Goal: Information Seeking & Learning: Learn about a topic

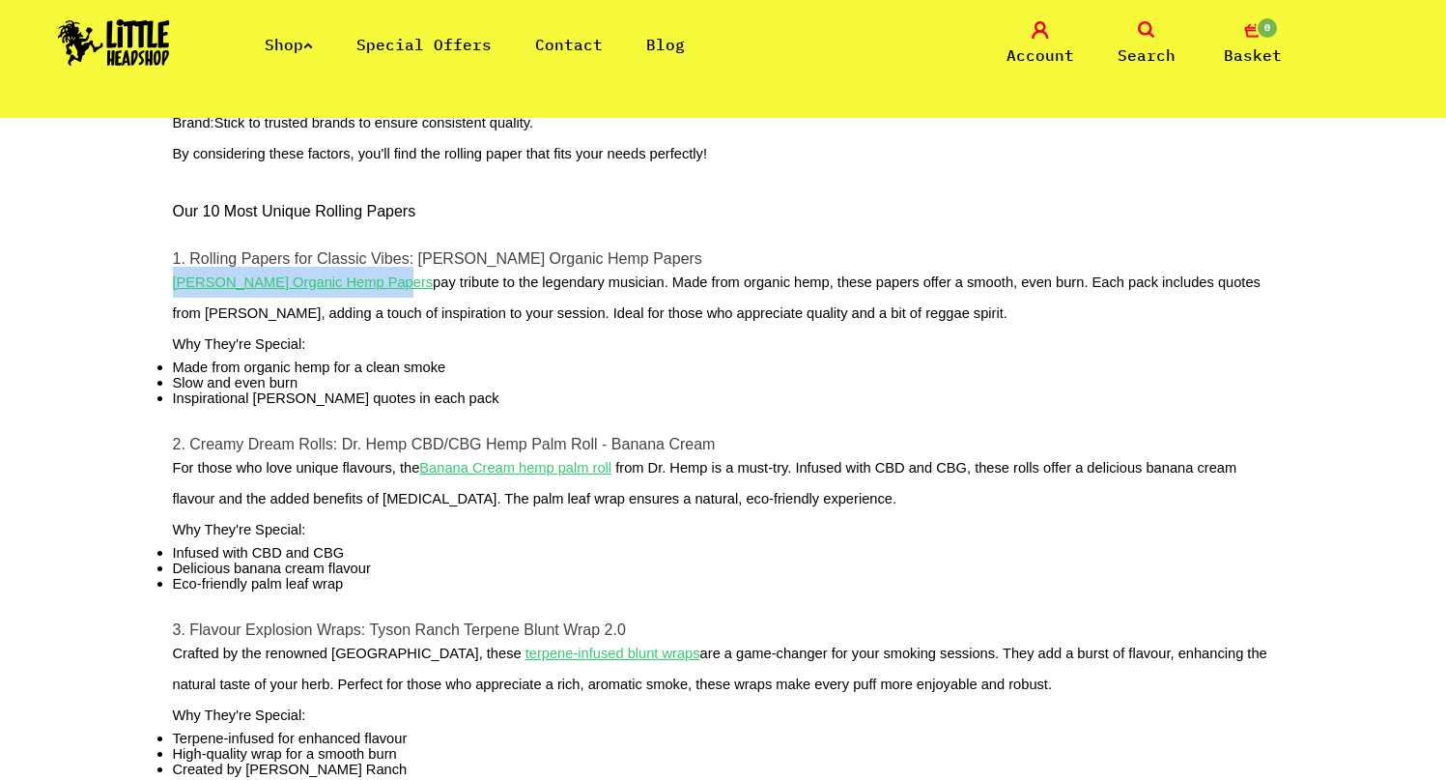
scroll to position [644, 0]
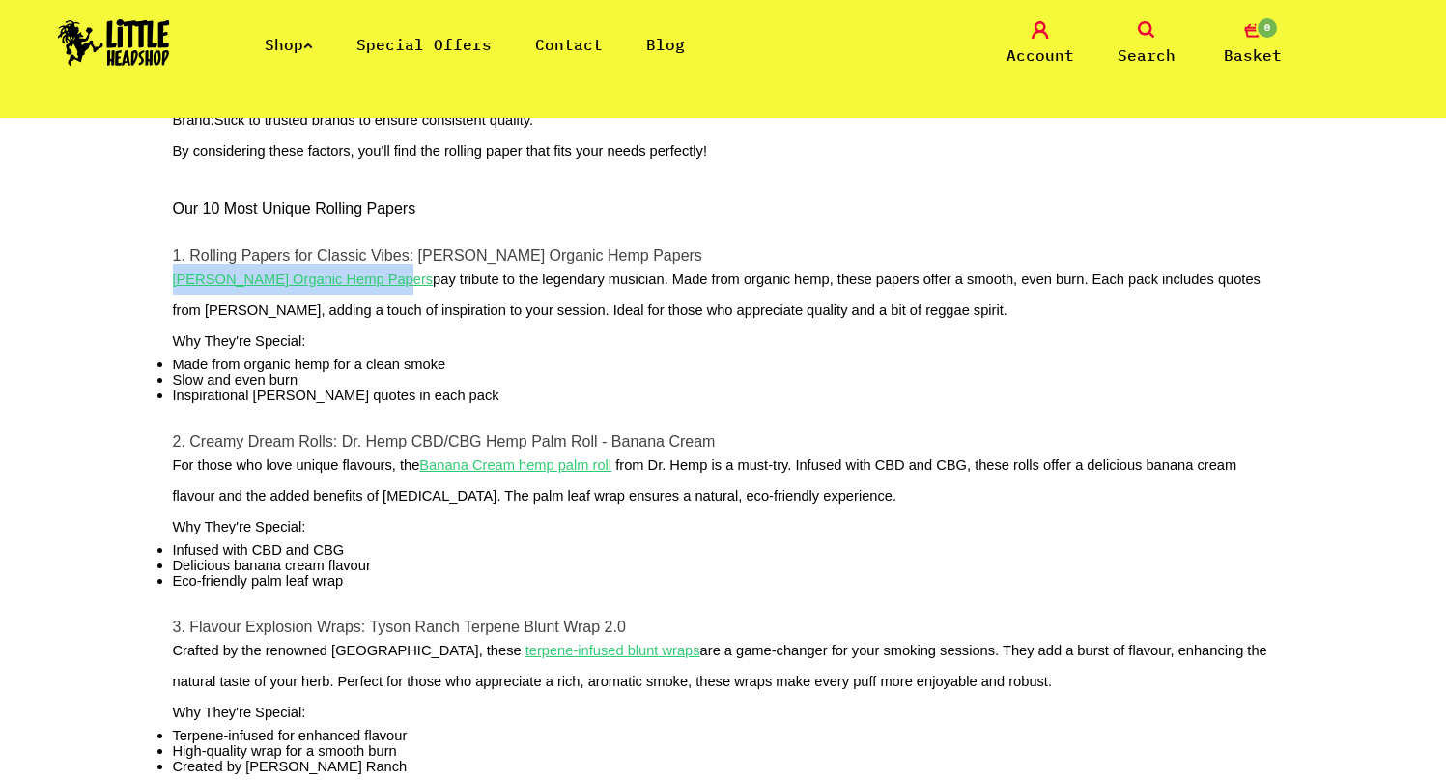
click at [517, 472] on u "Banana Cream hemp palm roll" at bounding box center [515, 464] width 192 height 15
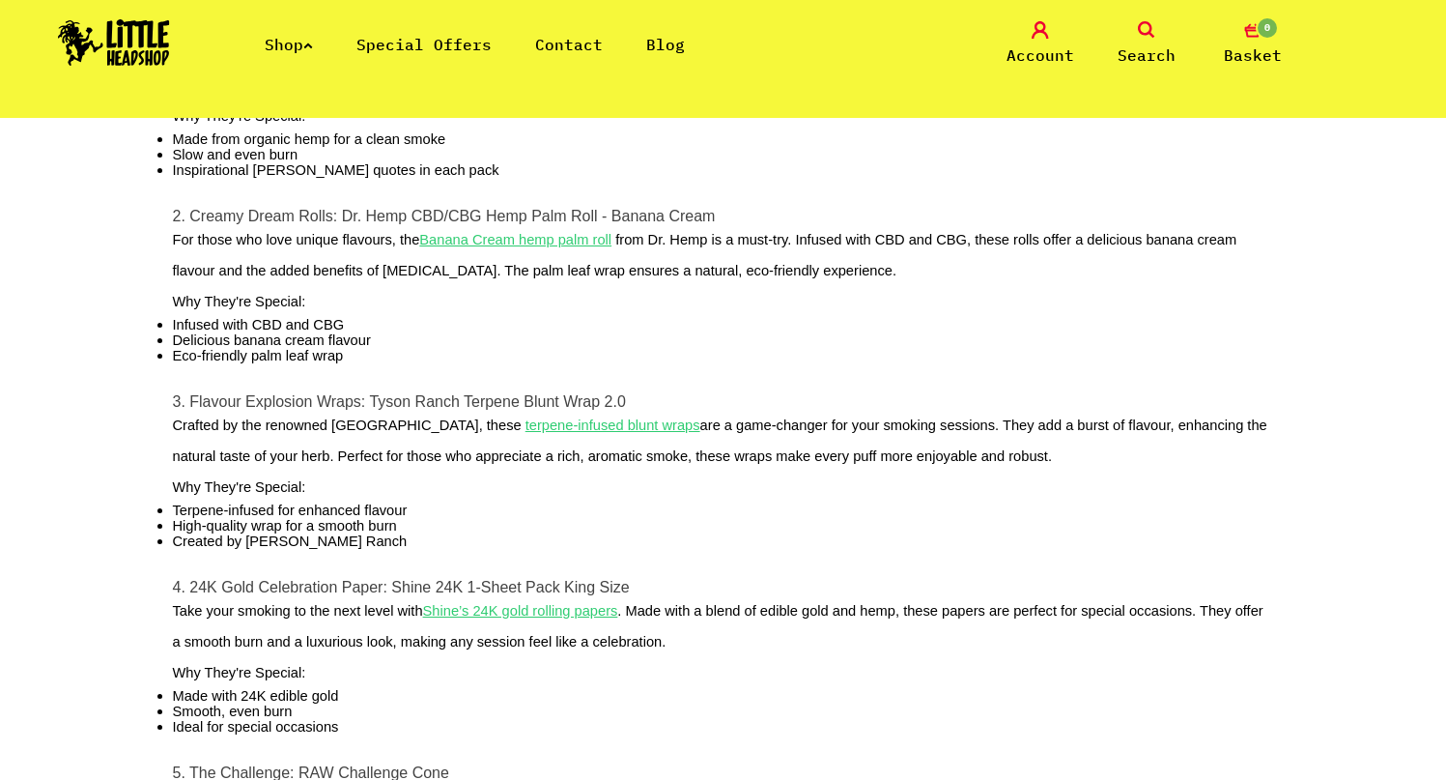
scroll to position [859, 0]
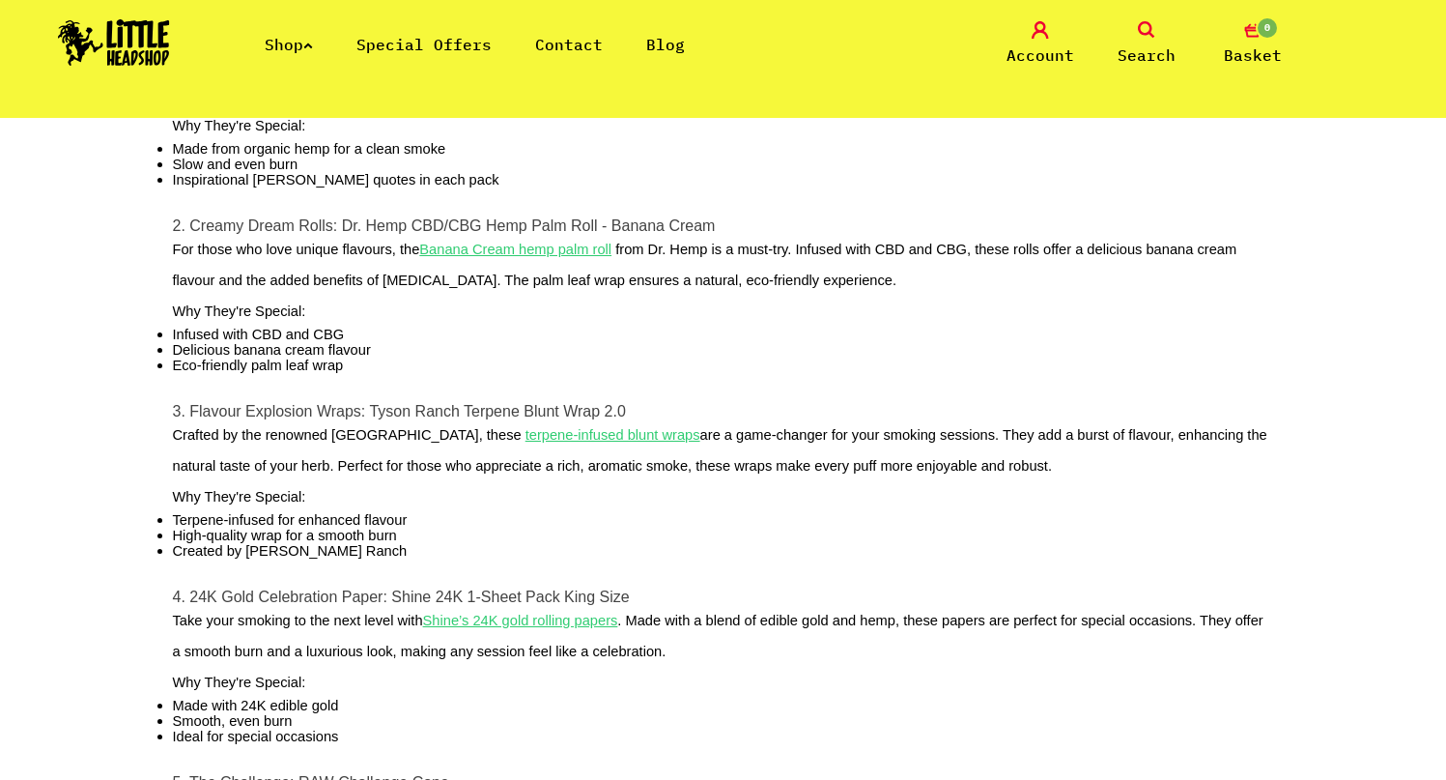
click at [505, 628] on u "Shine’s 24K gold rolling papers" at bounding box center [520, 620] width 195 height 15
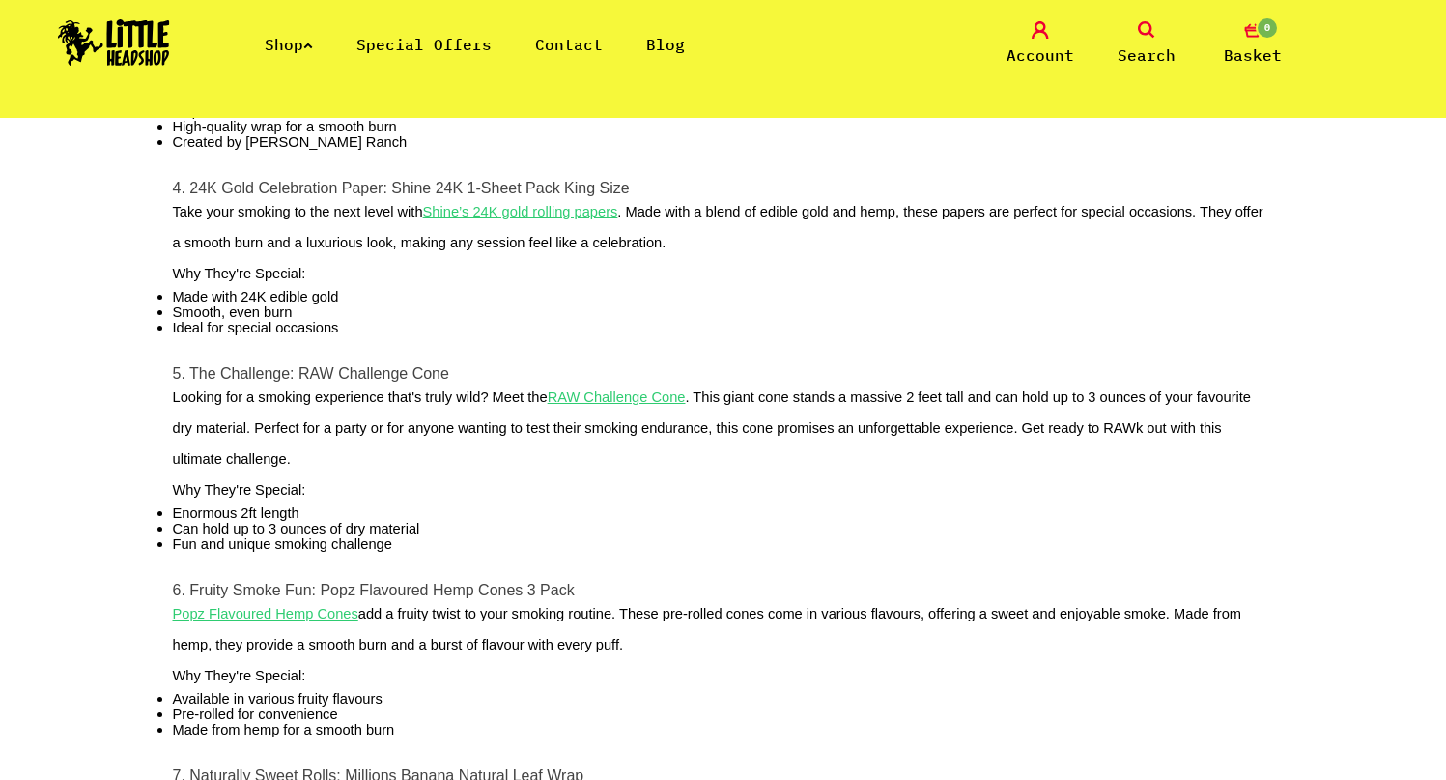
scroll to position [1272, 0]
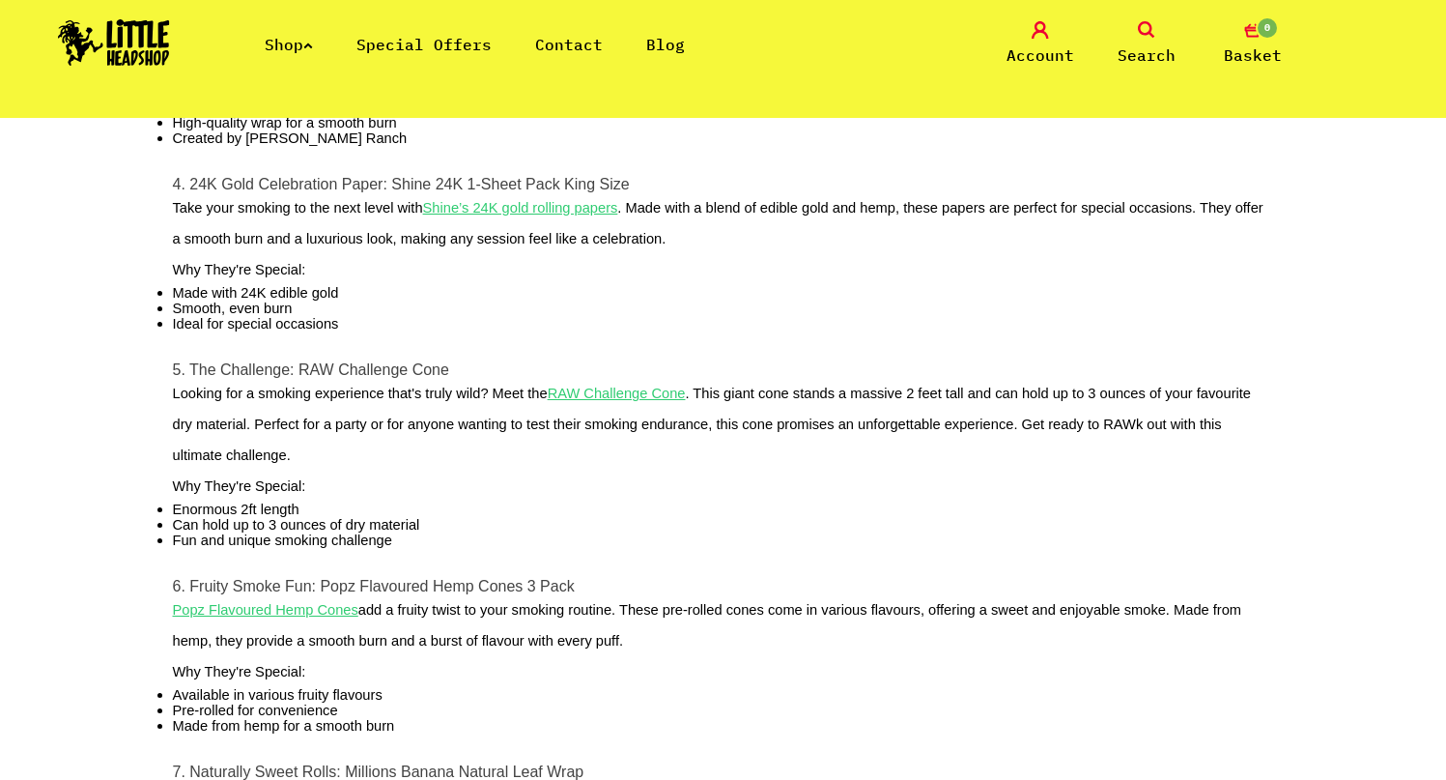
click at [329, 617] on u "Popz Flavoured Hemp Cones" at bounding box center [266, 609] width 186 height 15
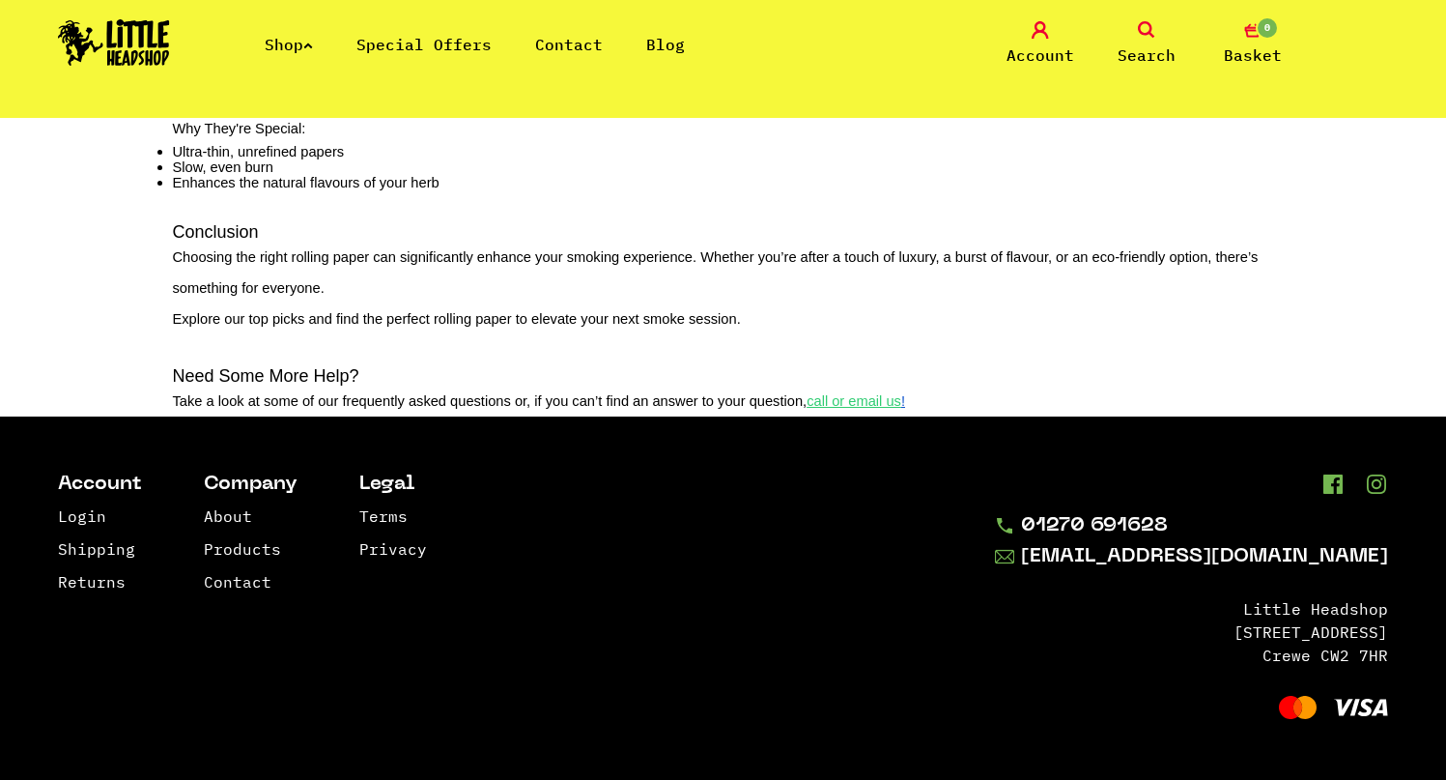
scroll to position [2672, 0]
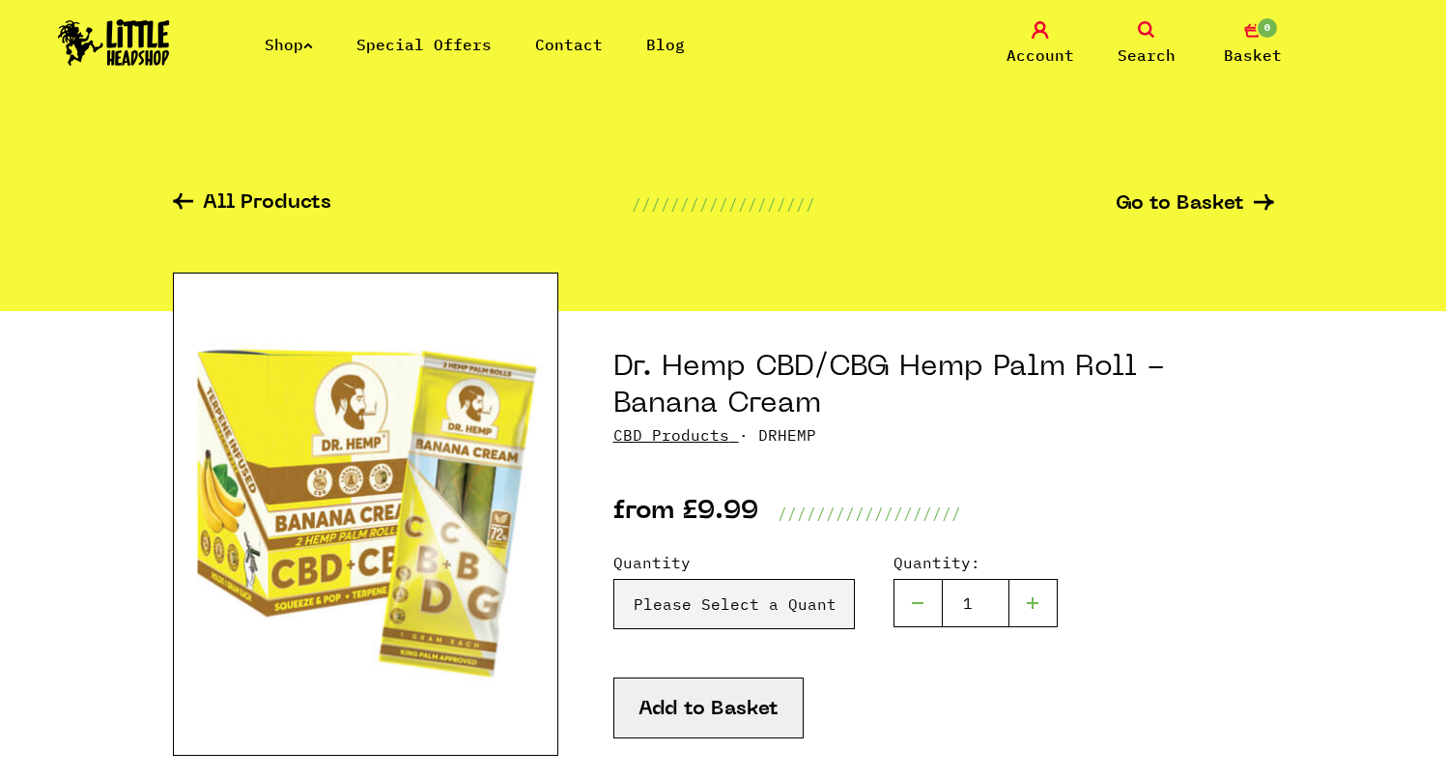
click at [460, 489] on img at bounding box center [366, 513] width 386 height 483
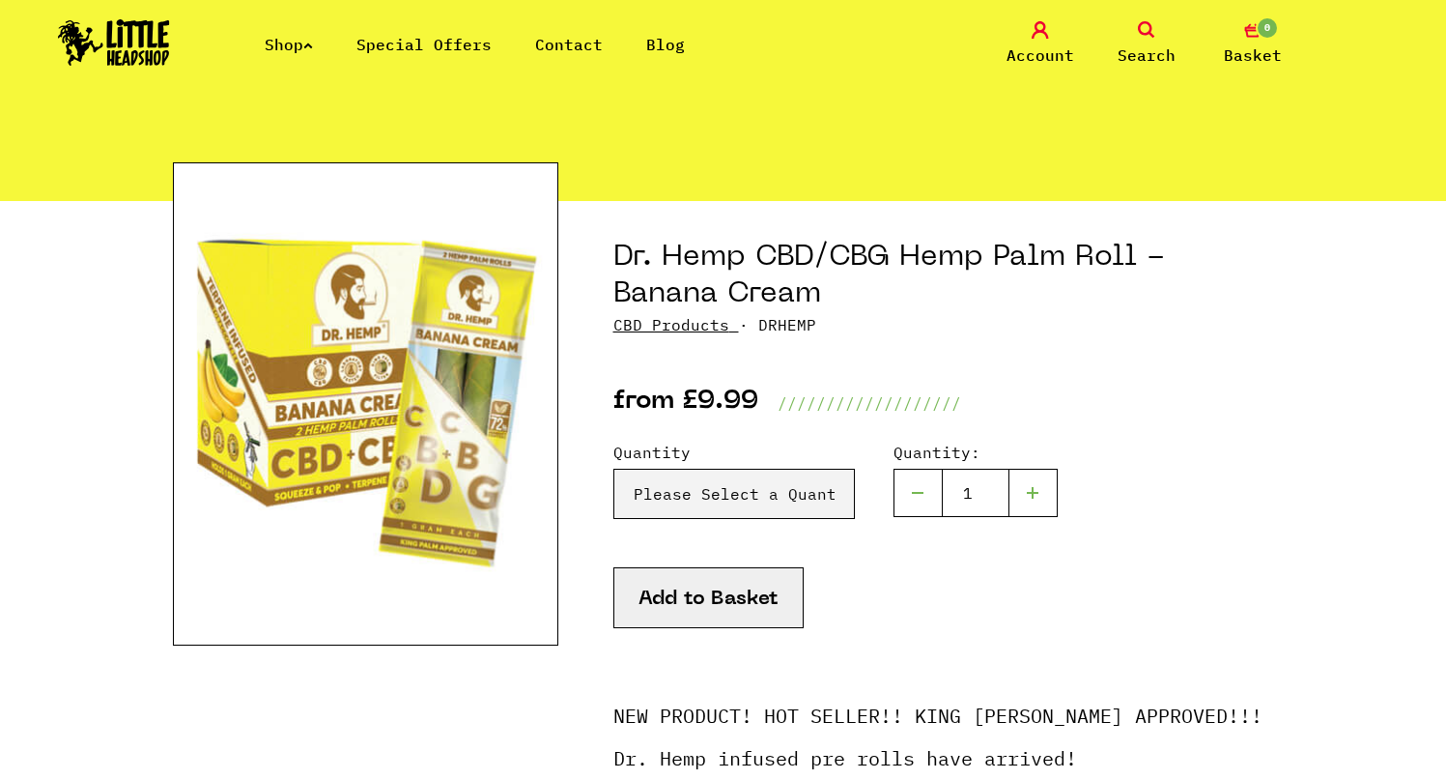
scroll to position [187, 0]
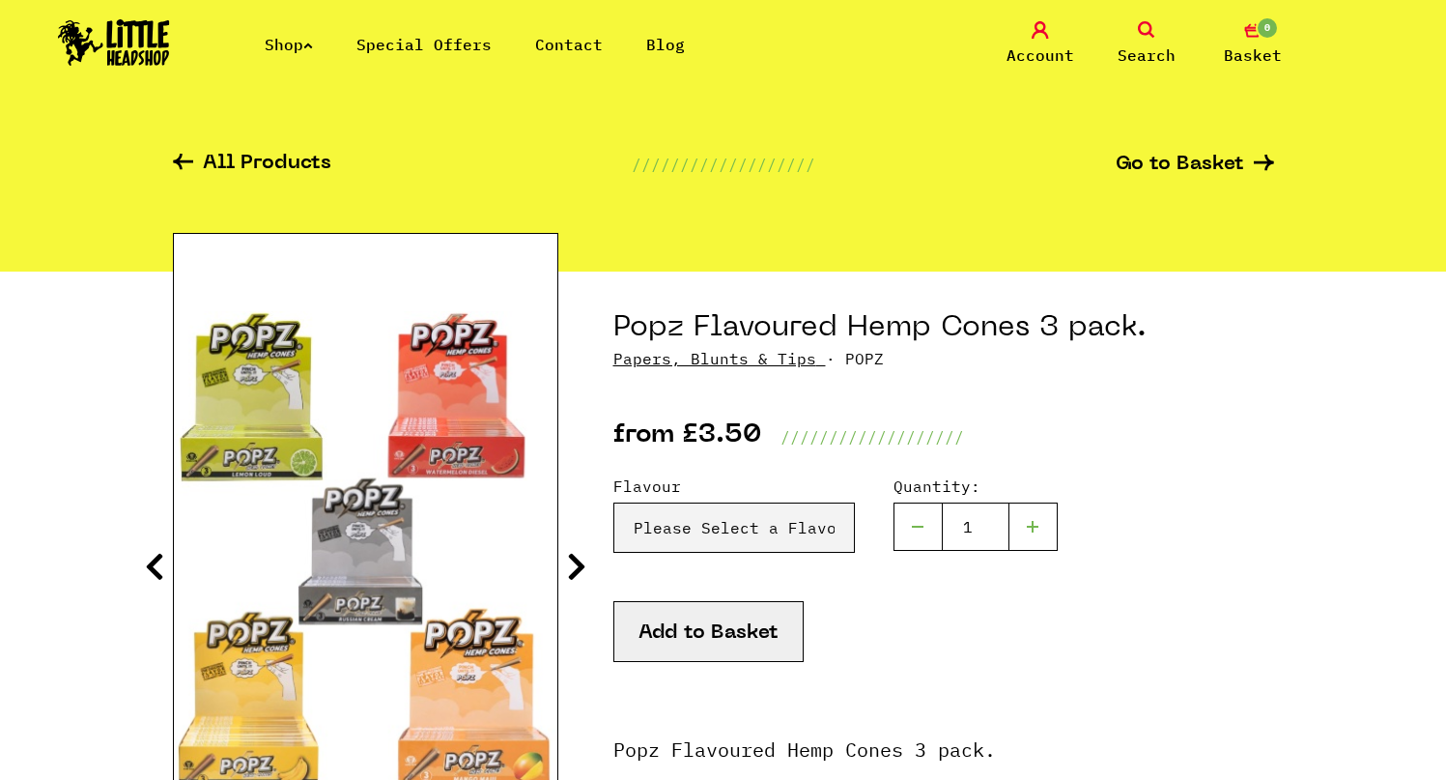
scroll to position [49, 0]
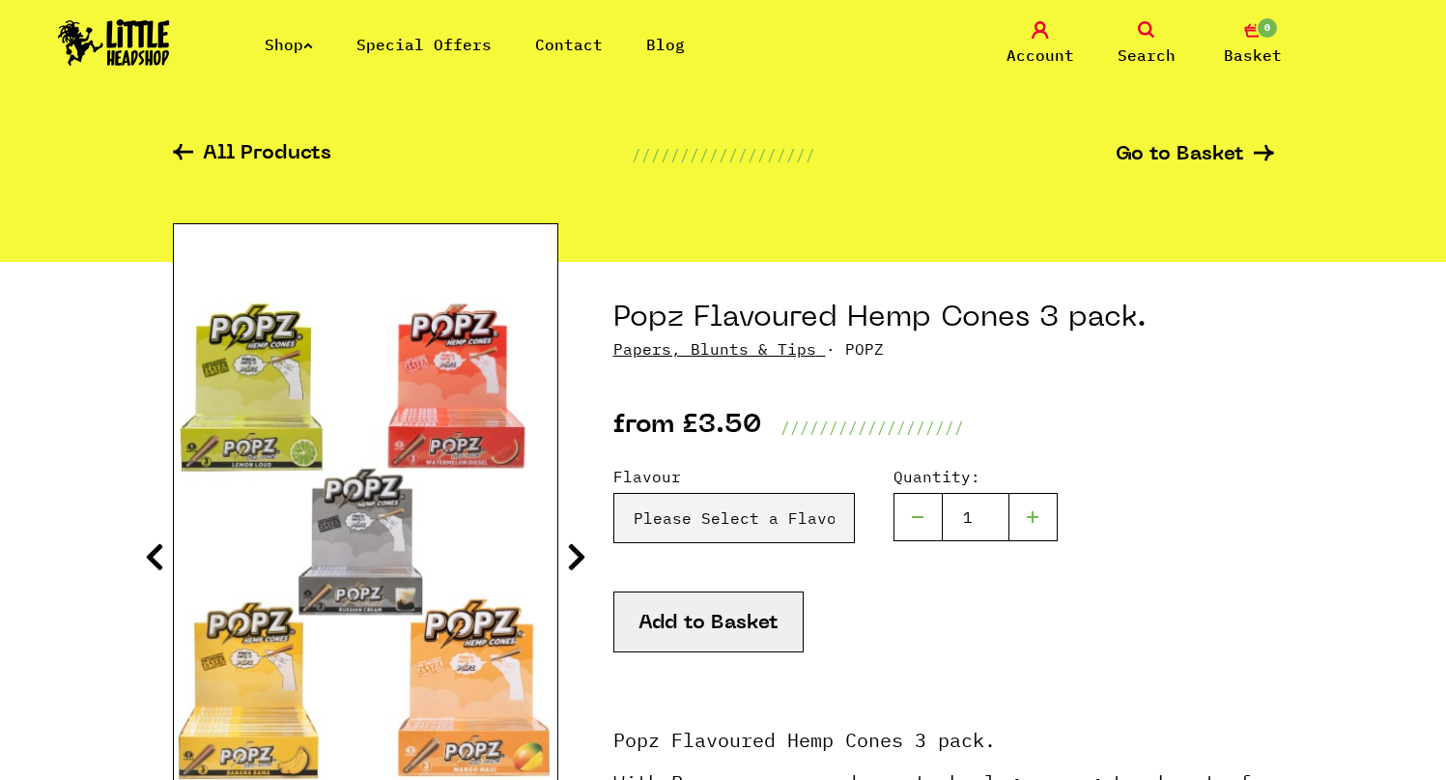
click at [363, 581] on img at bounding box center [366, 540] width 384 height 479
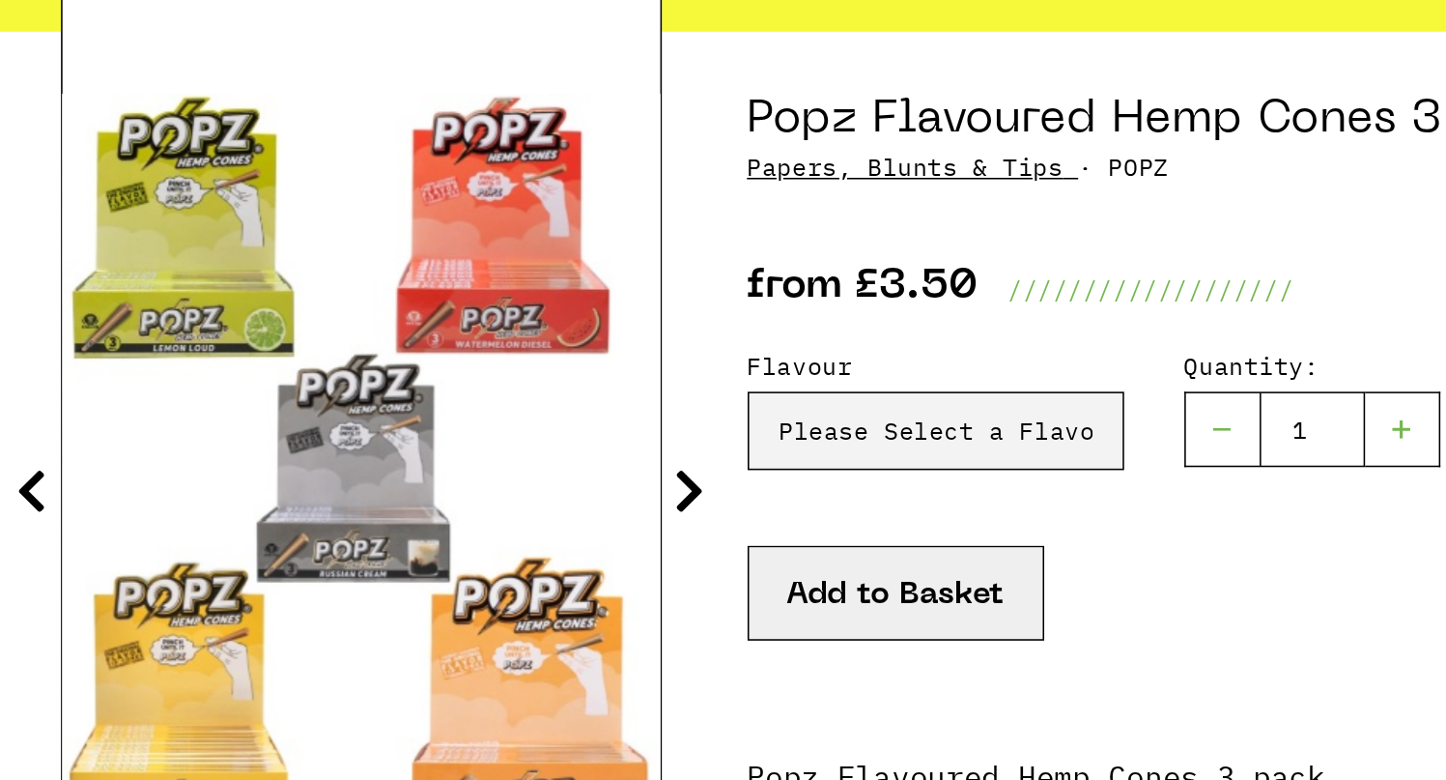
scroll to position [48, 0]
